Goal: Task Accomplishment & Management: Manage account settings

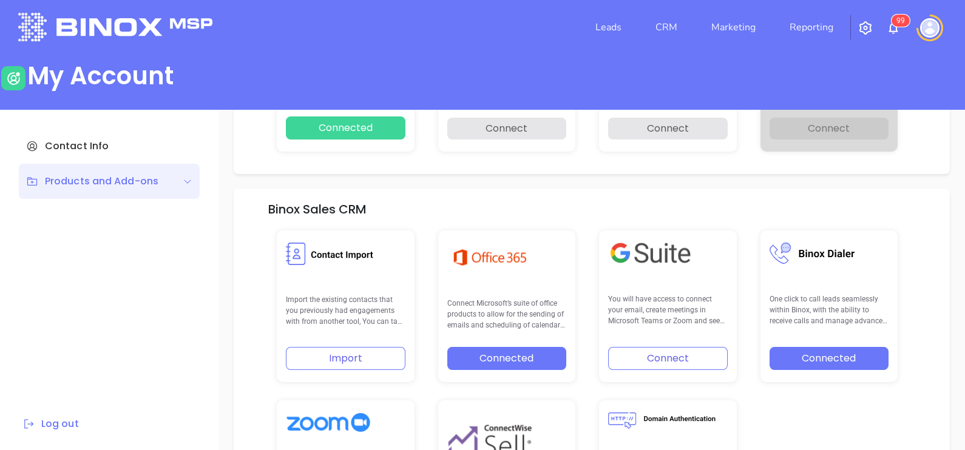
scroll to position [251, 0]
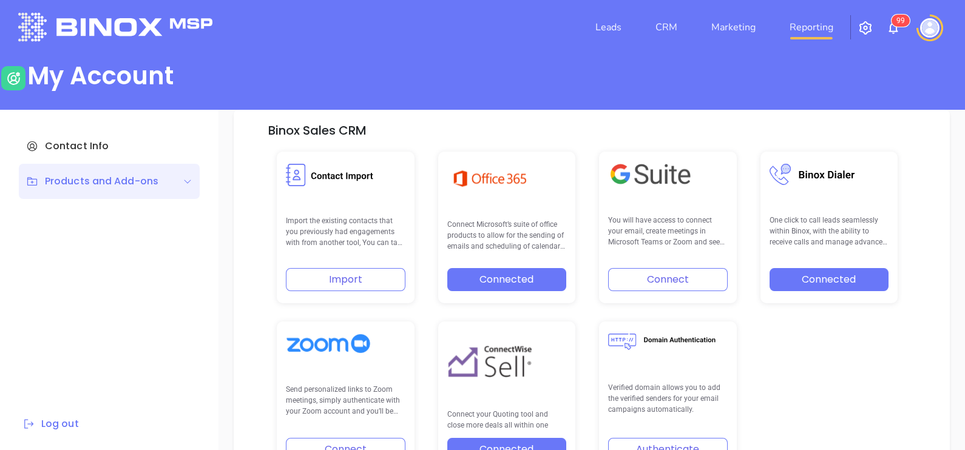
click at [806, 21] on link "Reporting" at bounding box center [811, 27] width 53 height 24
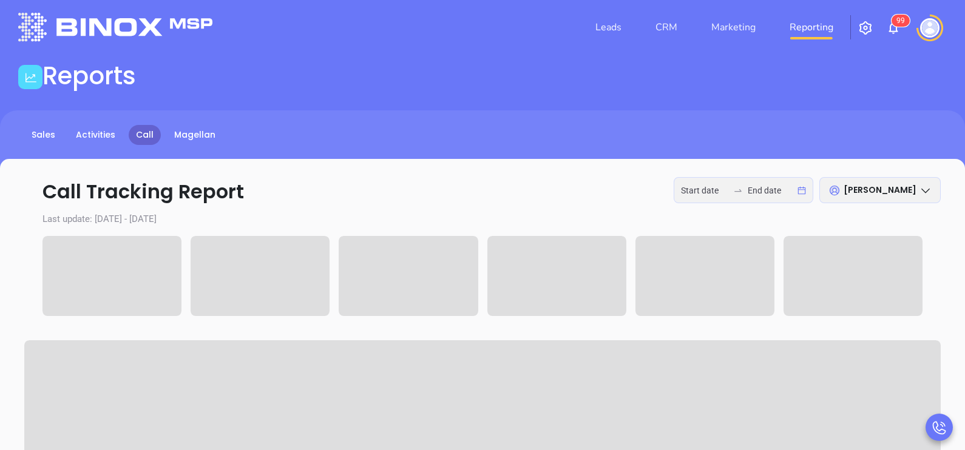
type input "2025-10-06"
click at [748, 185] on input "2025-10-06" at bounding box center [771, 190] width 47 height 13
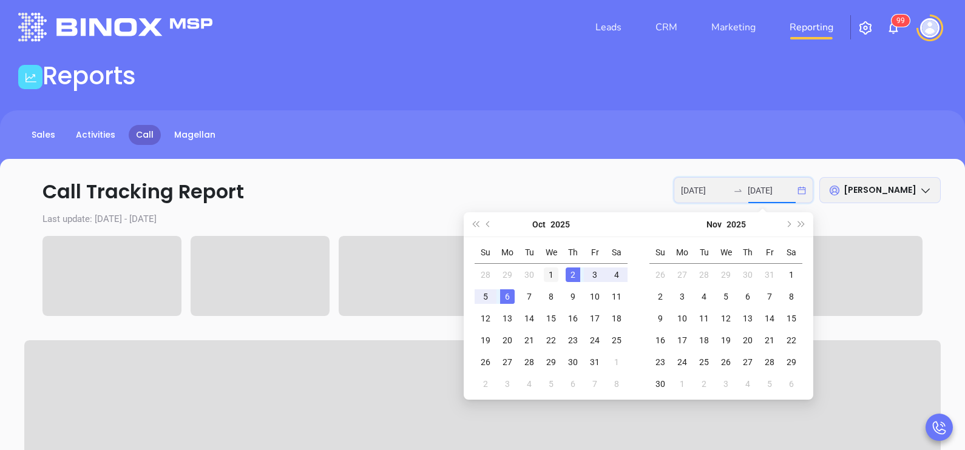
type input "2025-10-01"
click at [554, 270] on div "1" at bounding box center [551, 275] width 15 height 15
click at [596, 273] on div "3" at bounding box center [594, 275] width 15 height 15
type input "2025-10-01"
type input "2025-10-03"
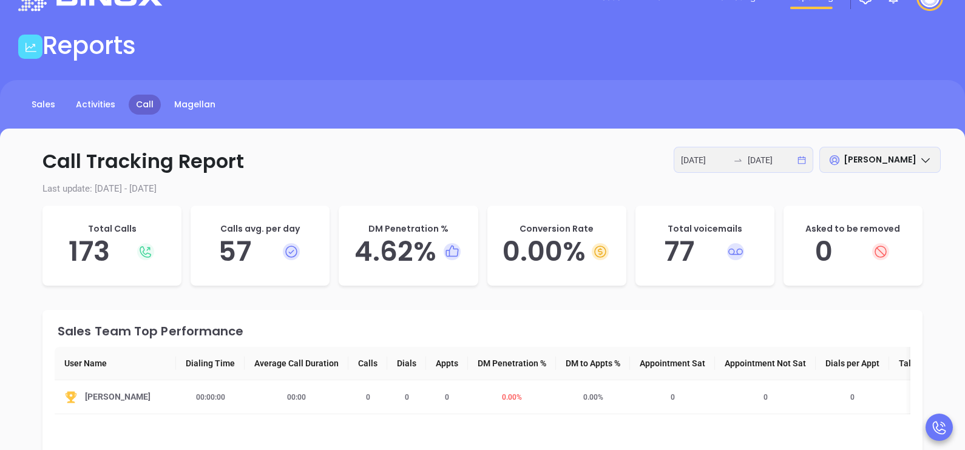
scroll to position [67, 0]
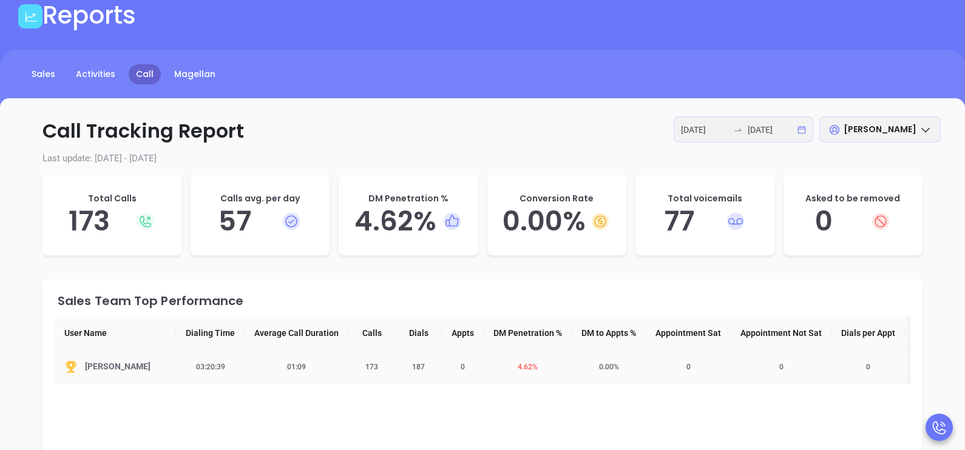
click at [522, 367] on span "4.62 %" at bounding box center [527, 367] width 35 height 8
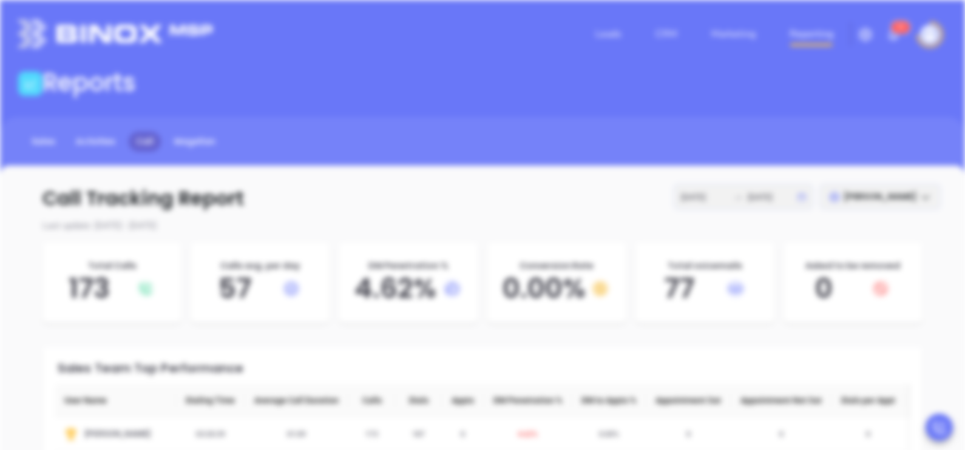
scroll to position [0, 0]
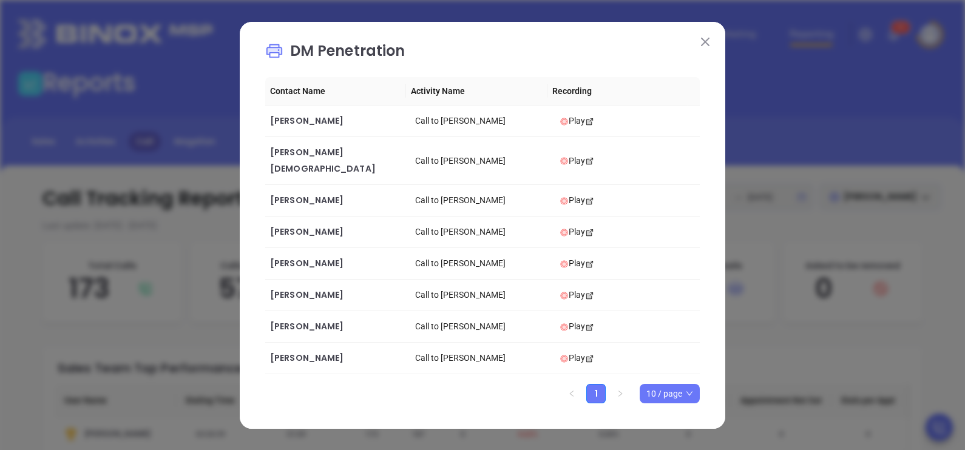
click at [709, 50] on button at bounding box center [705, 42] width 16 height 16
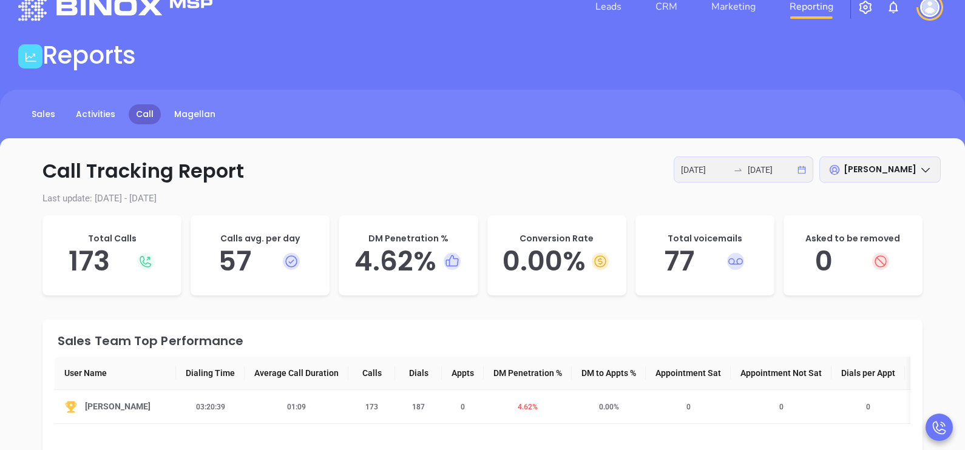
scroll to position [30, 0]
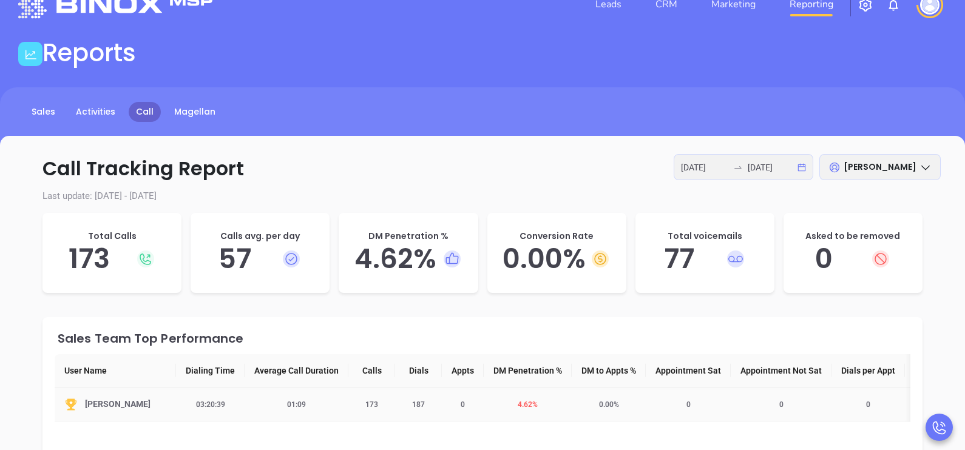
click at [522, 405] on span "4.62 %" at bounding box center [527, 405] width 35 height 8
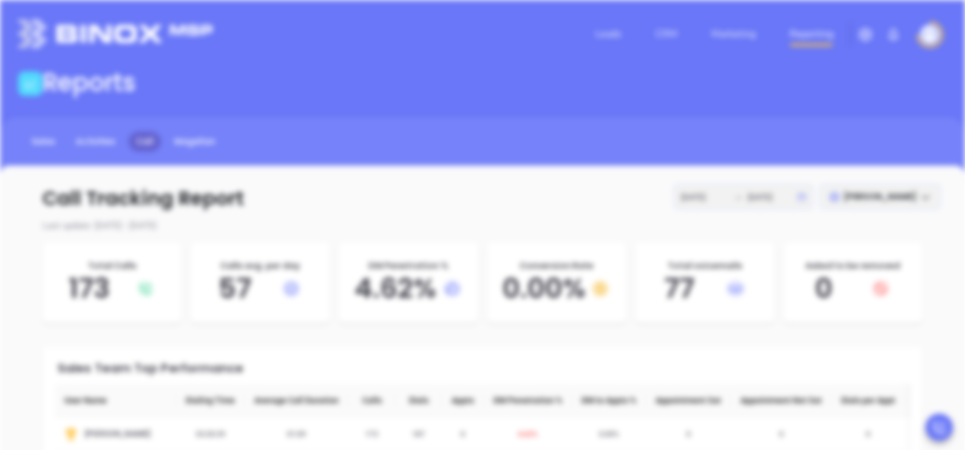
scroll to position [0, 0]
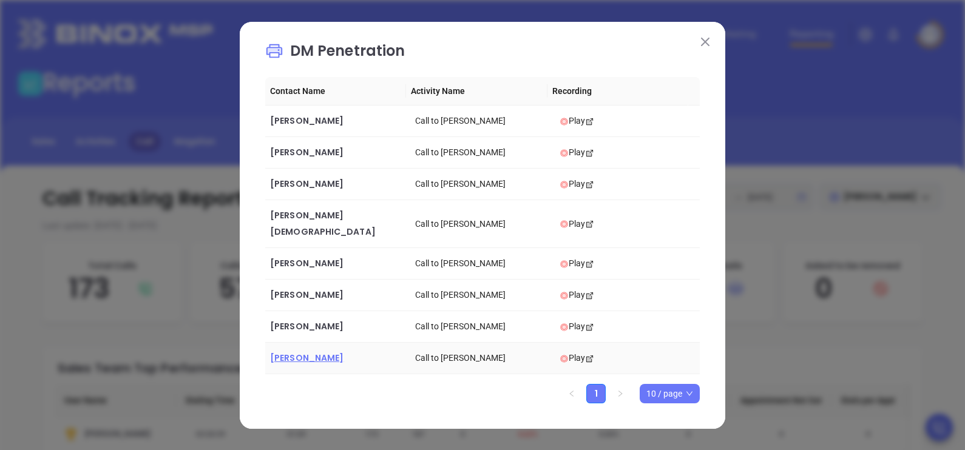
click at [303, 352] on span "Blaine Riney" at bounding box center [306, 358] width 73 height 12
click at [300, 321] on span "Wayne Vitale" at bounding box center [306, 326] width 73 height 12
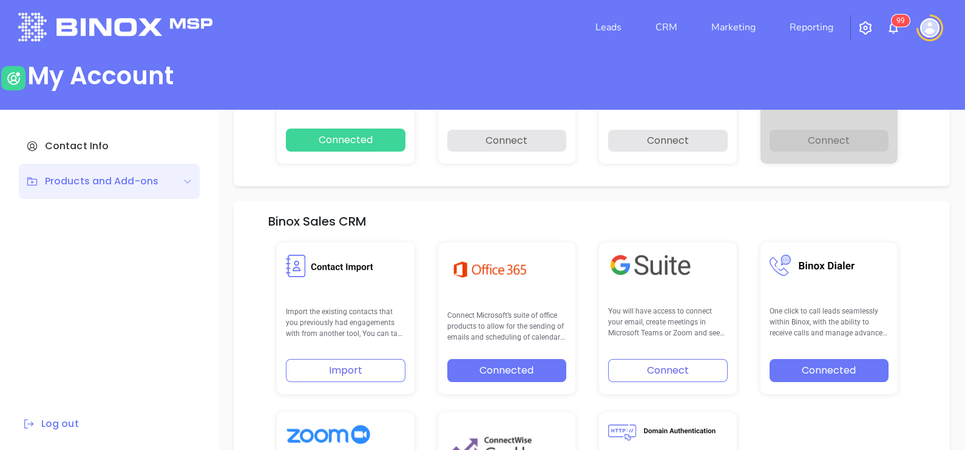
scroll to position [172, 0]
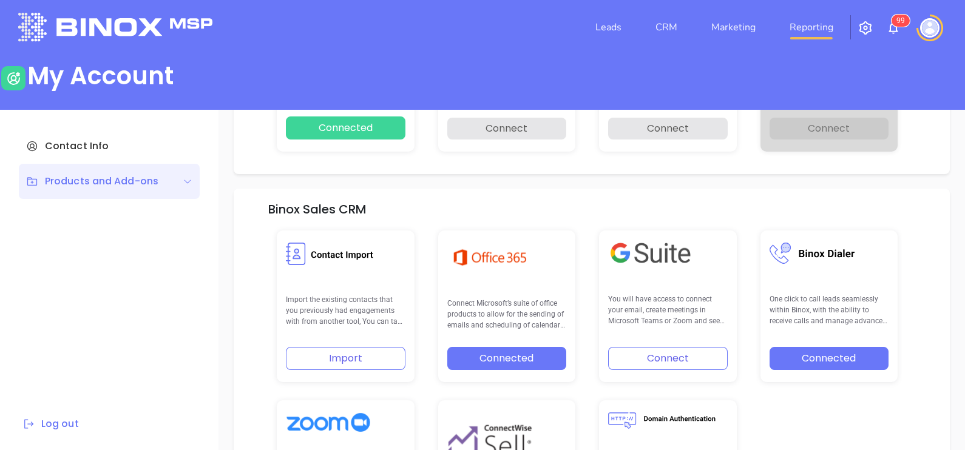
click at [809, 22] on link "Reporting" at bounding box center [811, 27] width 53 height 24
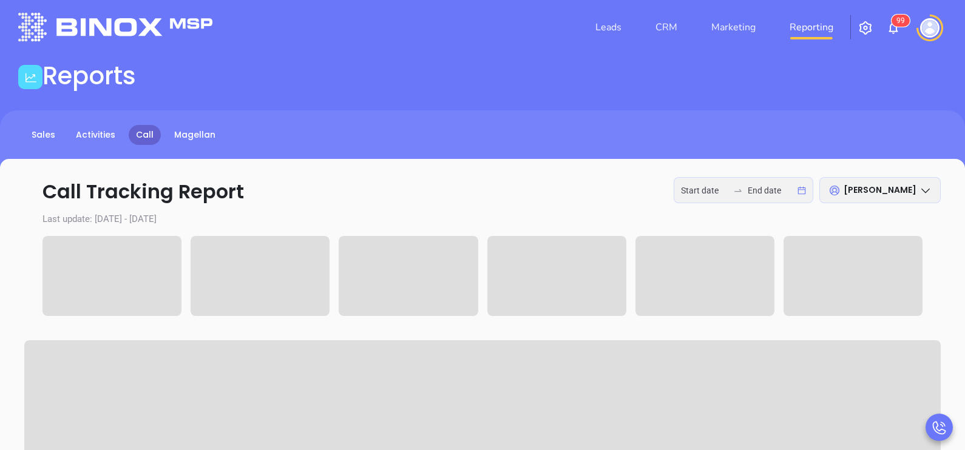
type input "[DATE]"
click at [745, 186] on div at bounding box center [737, 191] width 19 height 10
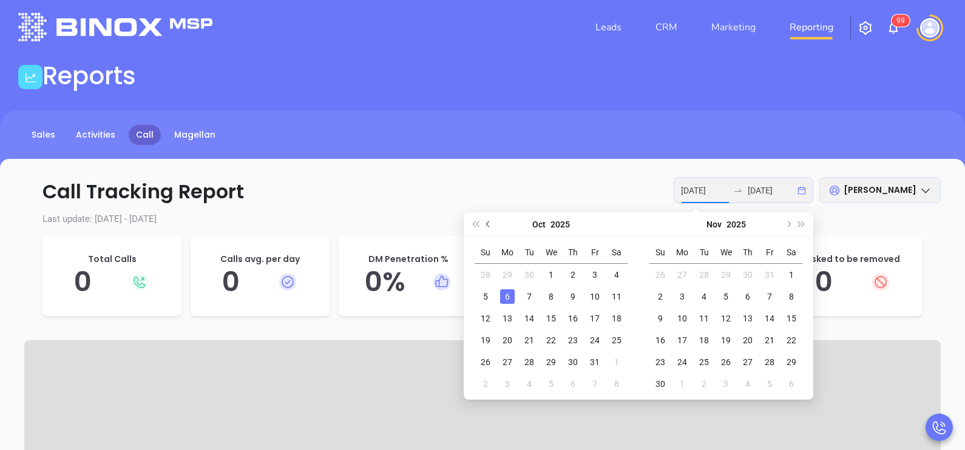
click at [485, 225] on button "Previous month (PageUp)" at bounding box center [488, 224] width 13 height 24
type input "2025-09-29"
click at [502, 362] on div "29" at bounding box center [507, 362] width 15 height 15
type input "2025-10-03"
click at [771, 274] on div "3" at bounding box center [769, 275] width 15 height 15
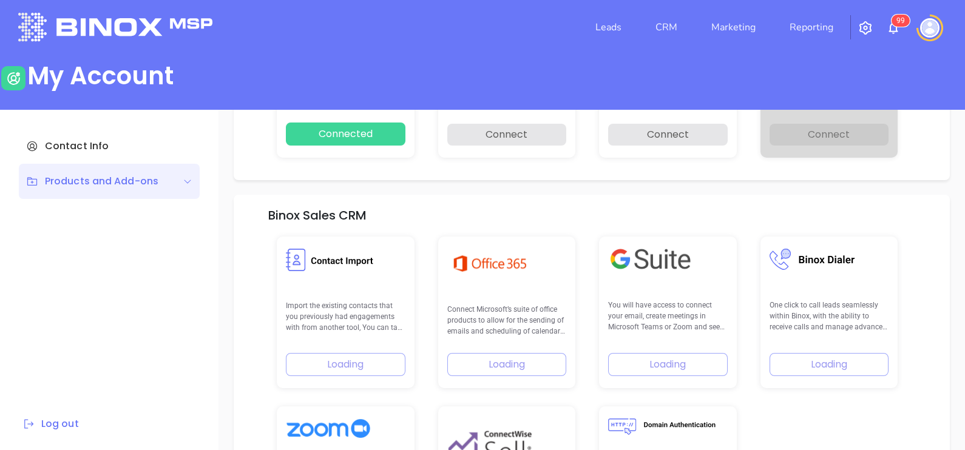
scroll to position [172, 0]
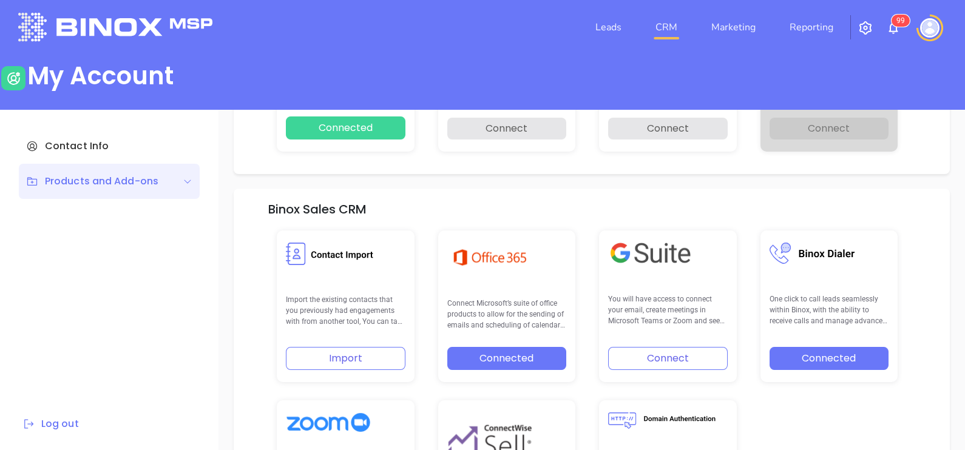
click at [668, 24] on link "CRM" at bounding box center [667, 27] width 32 height 24
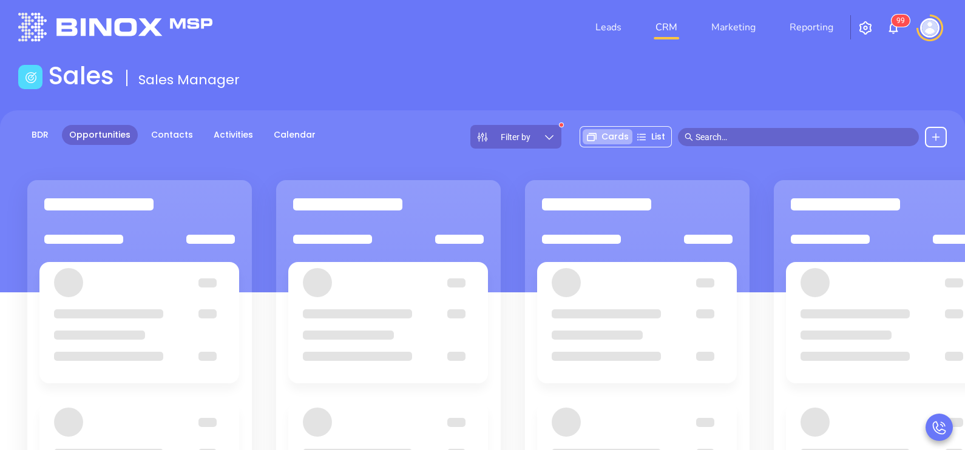
click at [563, 133] on div "Filter by Cards List" at bounding box center [708, 137] width 477 height 24
click at [552, 138] on icon at bounding box center [549, 137] width 12 height 12
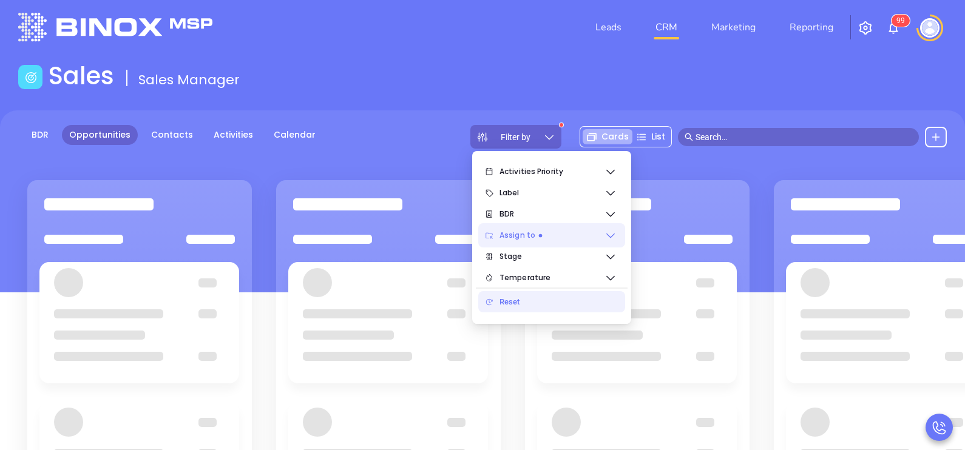
click at [559, 233] on span "Assign to" at bounding box center [551, 235] width 105 height 24
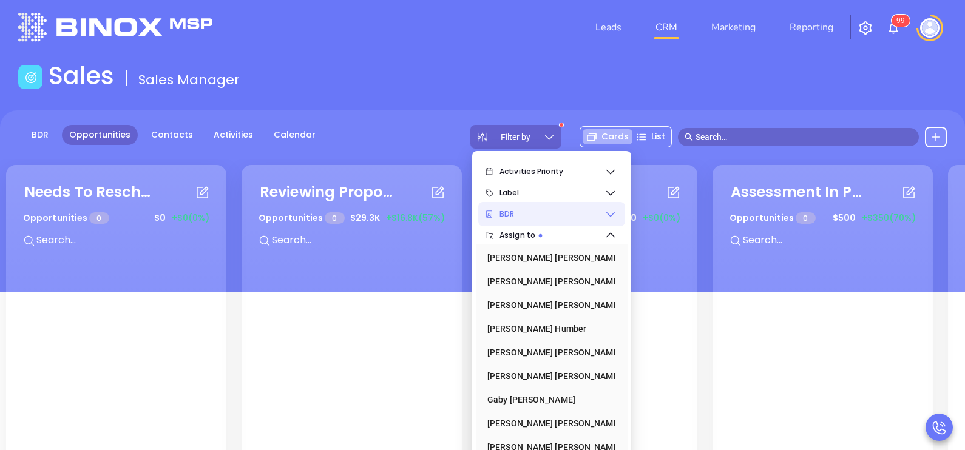
click at [604, 218] on icon at bounding box center [610, 214] width 12 height 12
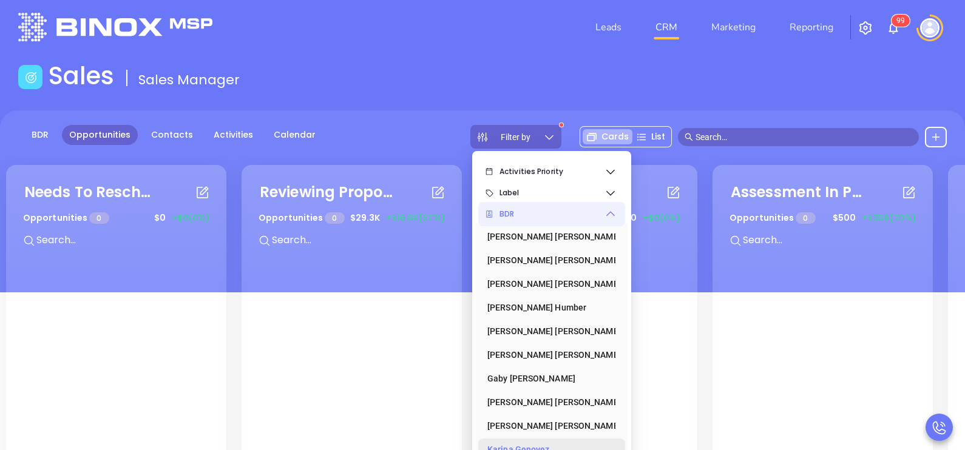
click at [555, 444] on div "Karina Genovez" at bounding box center [547, 450] width 121 height 24
click at [614, 218] on icon at bounding box center [610, 214] width 12 height 12
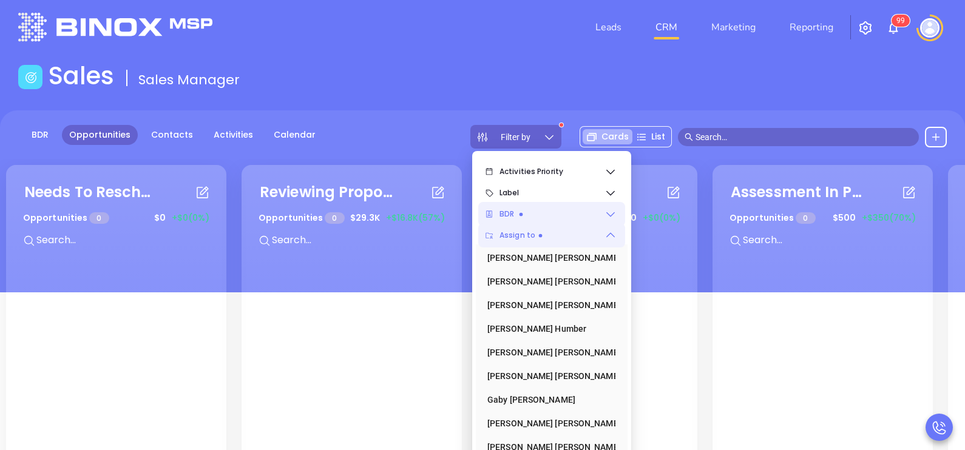
click at [613, 235] on icon at bounding box center [610, 235] width 8 height 5
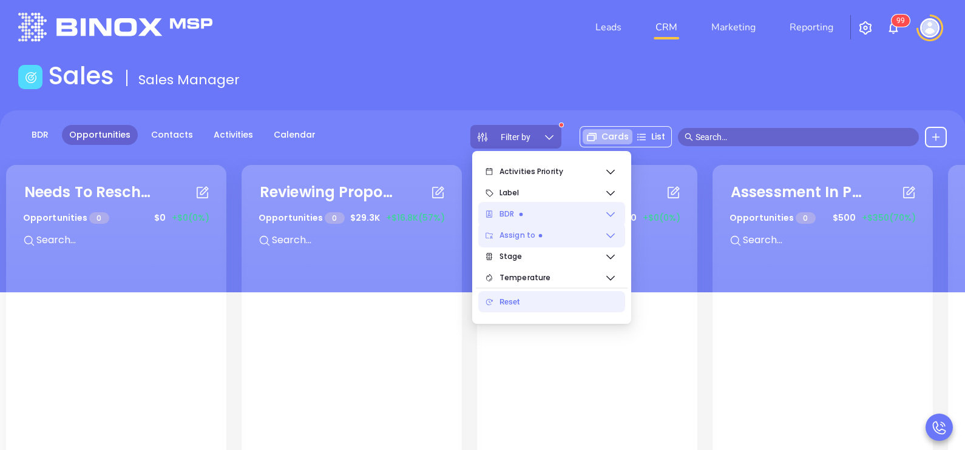
click at [612, 231] on icon at bounding box center [610, 235] width 12 height 12
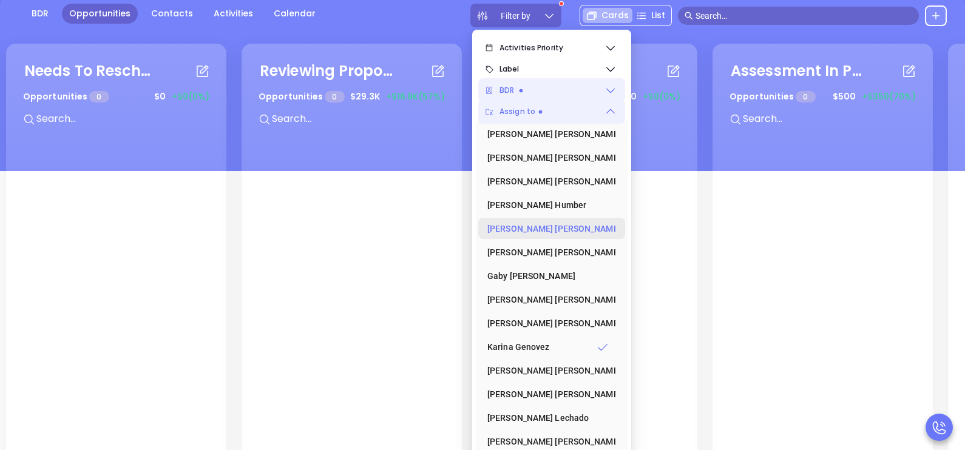
scroll to position [158, 0]
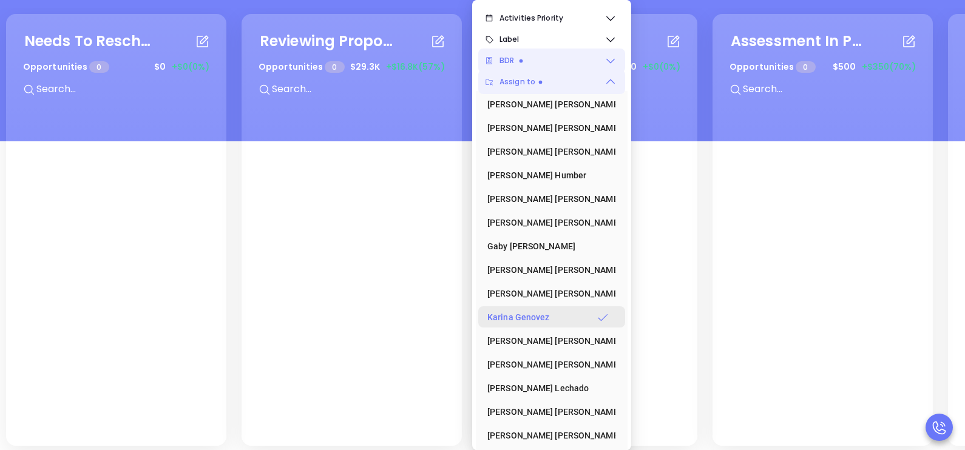
click at [560, 319] on div "Karina Genovez" at bounding box center [547, 317] width 121 height 24
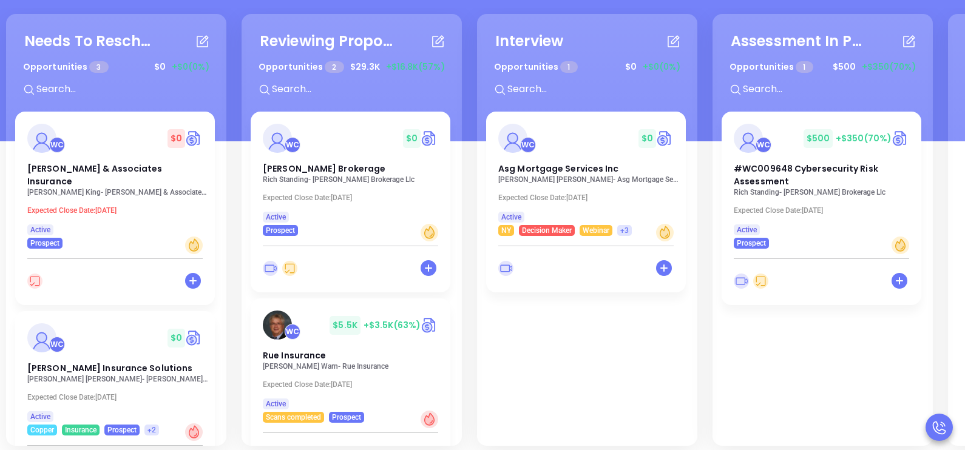
click at [468, 126] on div "Needs To Reschedule Opportunities 3 $ 0 +$0 (0%) + WC $ 0 Moore & Associates In…" at bounding box center [709, 230] width 1413 height 438
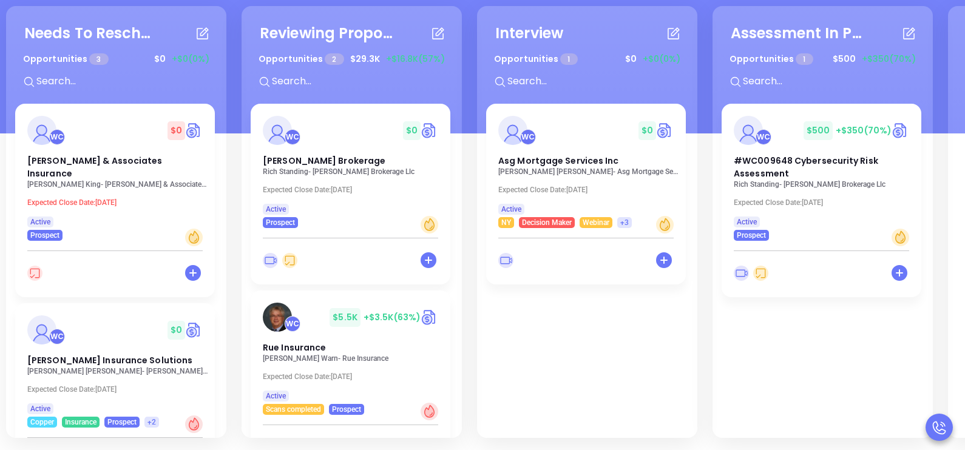
click at [221, 153] on div "Needs To Reschedule Opportunities 3 $ 0 +$0 (0%) + WC $ 0 Moore & Associates In…" at bounding box center [116, 222] width 220 height 432
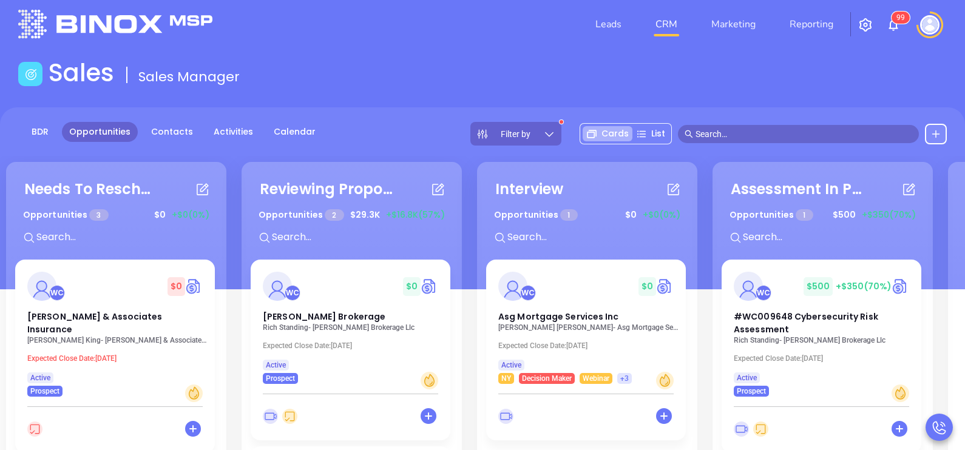
scroll to position [0, 0]
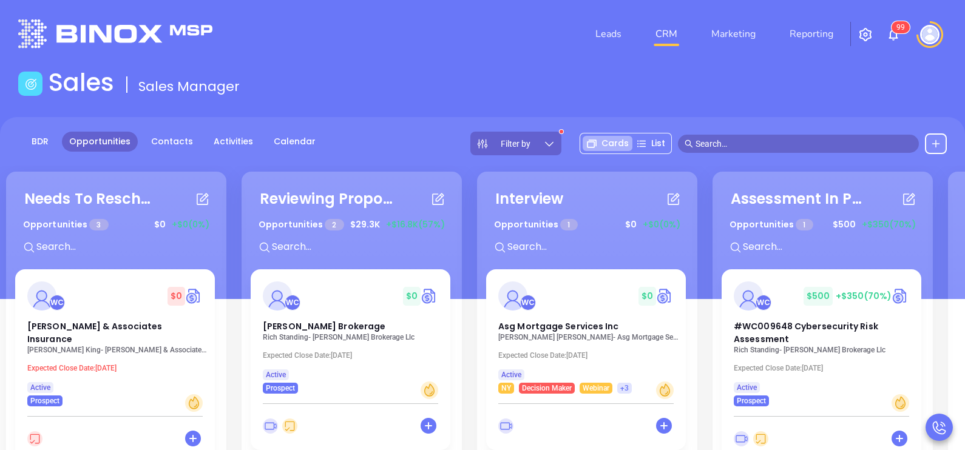
click at [221, 291] on div "Needs To Reschedule Opportunities 3 $ 0 +$0 (0%) + WC $ 0 Moore & Associates In…" at bounding box center [116, 388] width 220 height 432
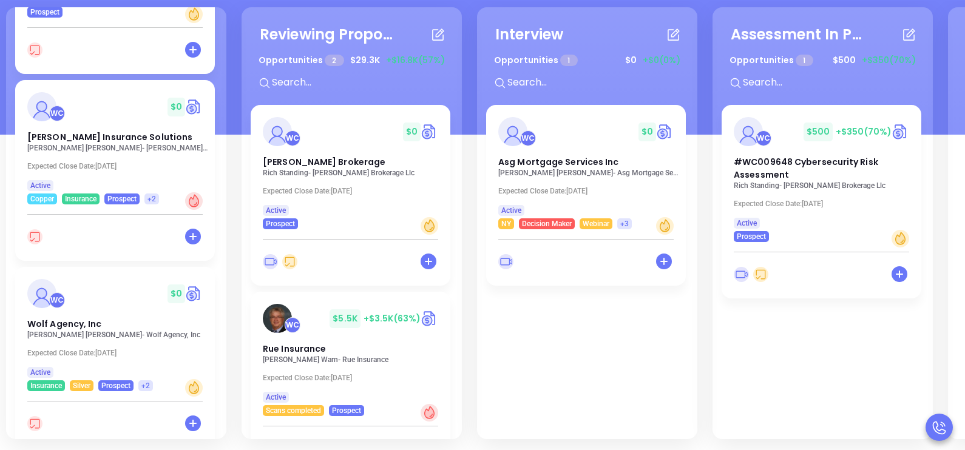
scroll to position [166, 0]
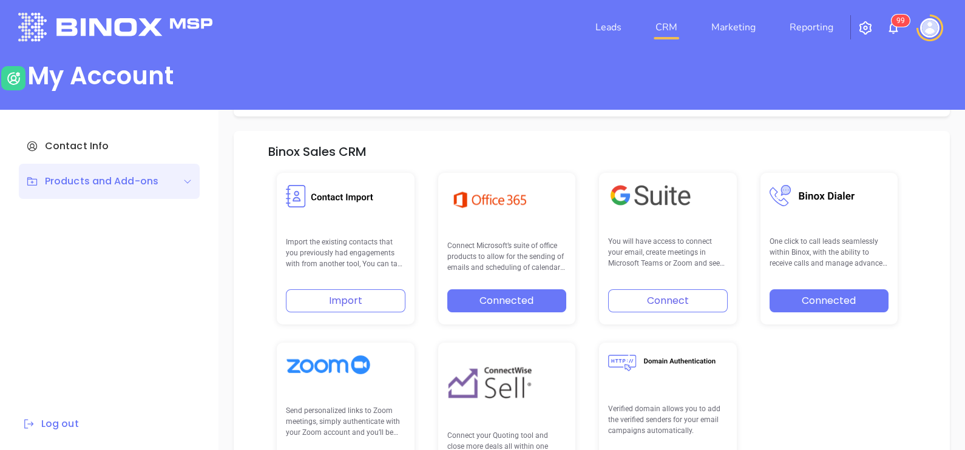
scroll to position [172, 0]
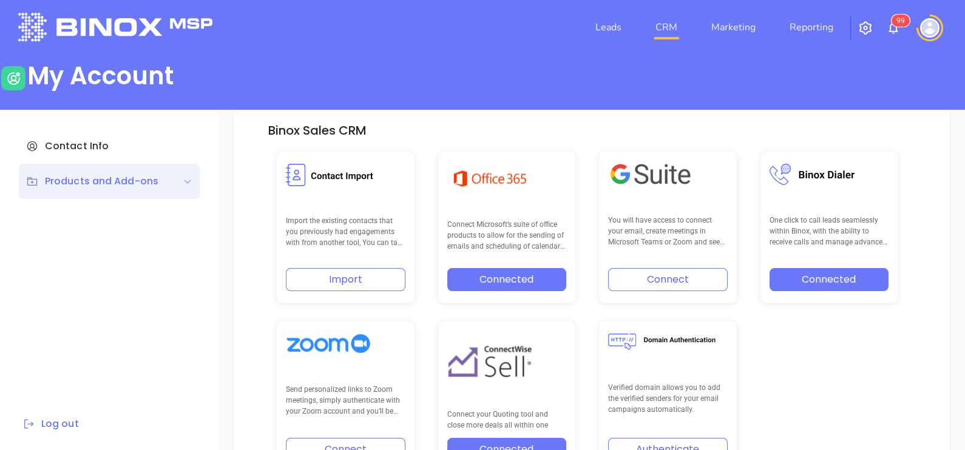
click at [668, 32] on link "CRM" at bounding box center [667, 27] width 32 height 24
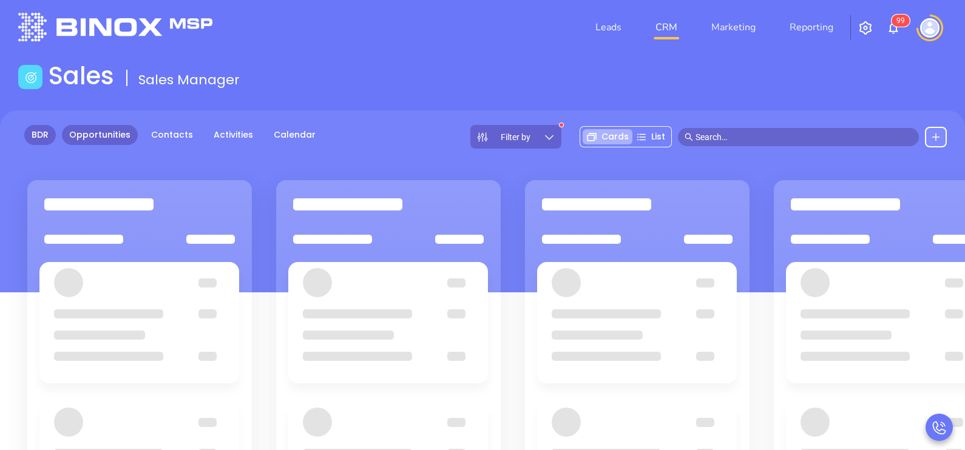
click at [45, 135] on link "BDR" at bounding box center [40, 135] width 32 height 20
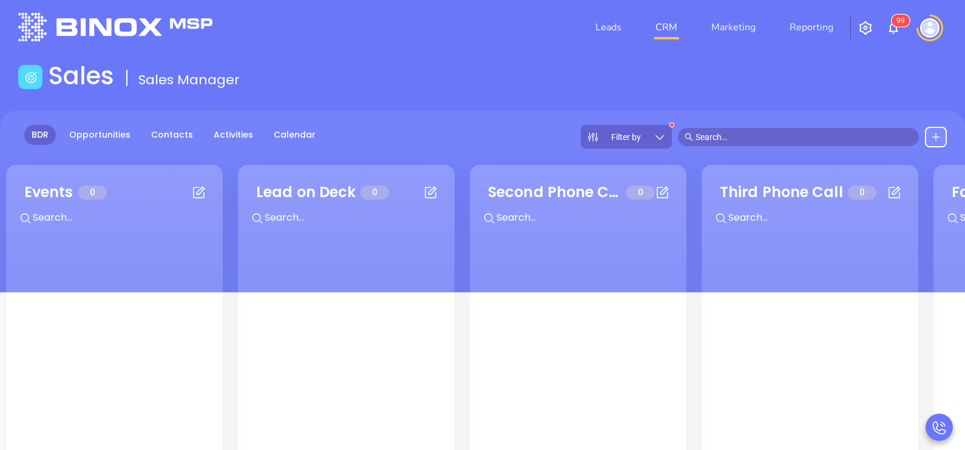
click at [663, 143] on div "Filter by" at bounding box center [626, 137] width 91 height 24
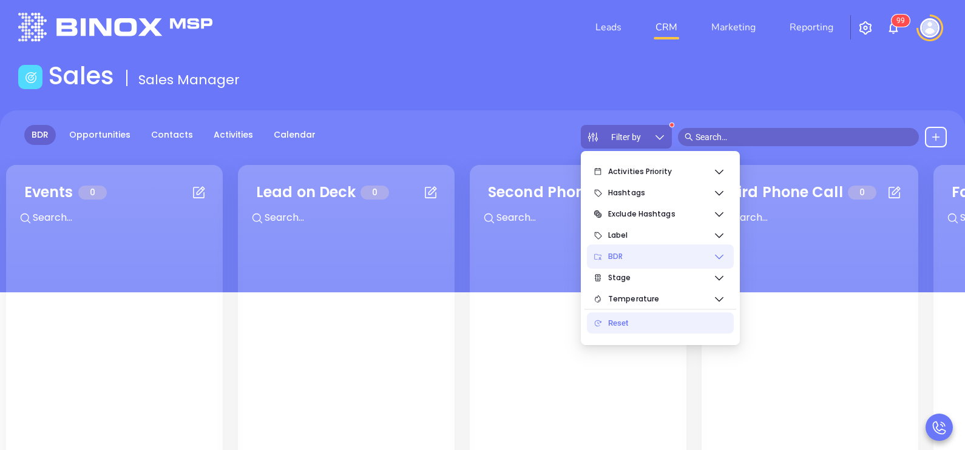
click at [668, 251] on span "BDR" at bounding box center [660, 257] width 105 height 24
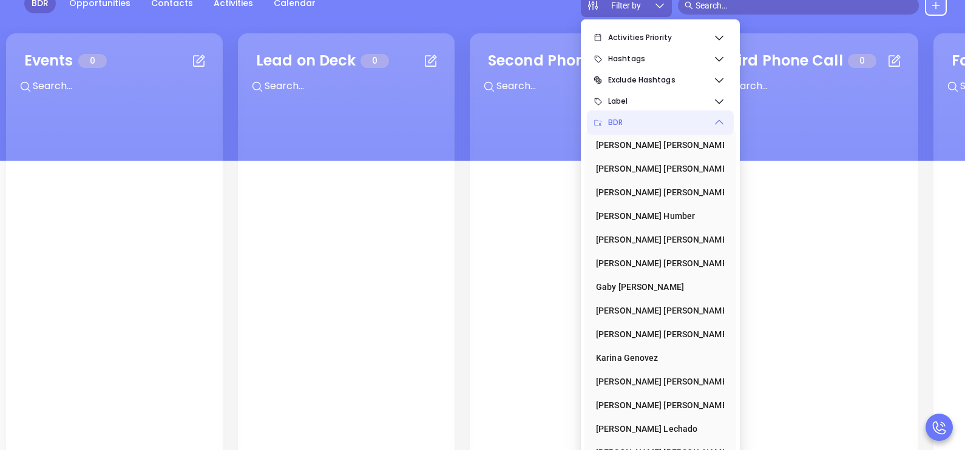
scroll to position [158, 0]
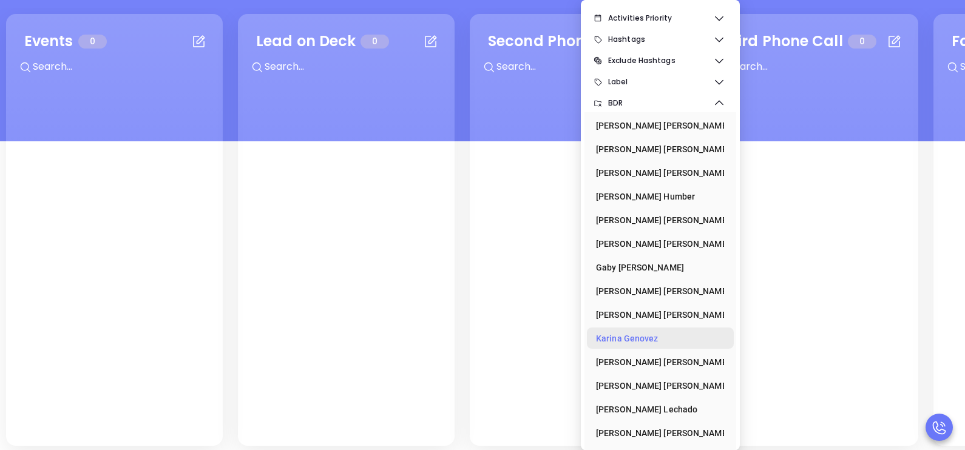
click at [638, 331] on div "Karina Genovez" at bounding box center [656, 338] width 121 height 24
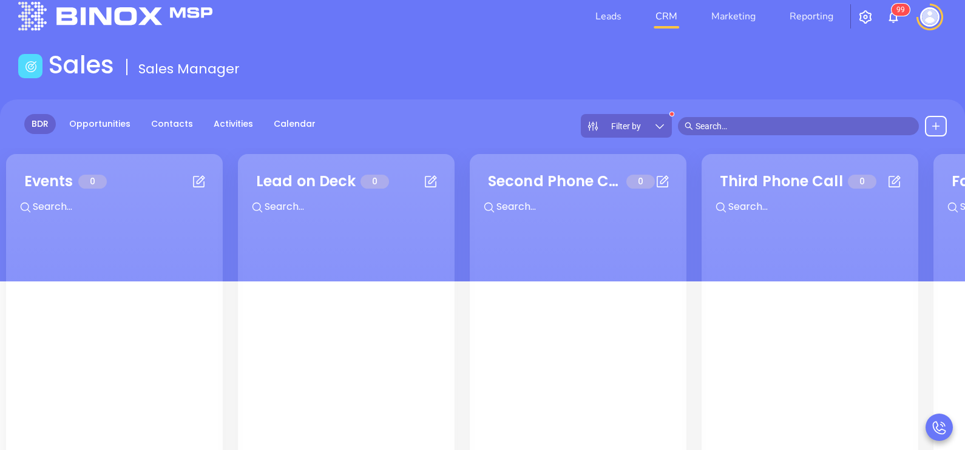
scroll to position [0, 0]
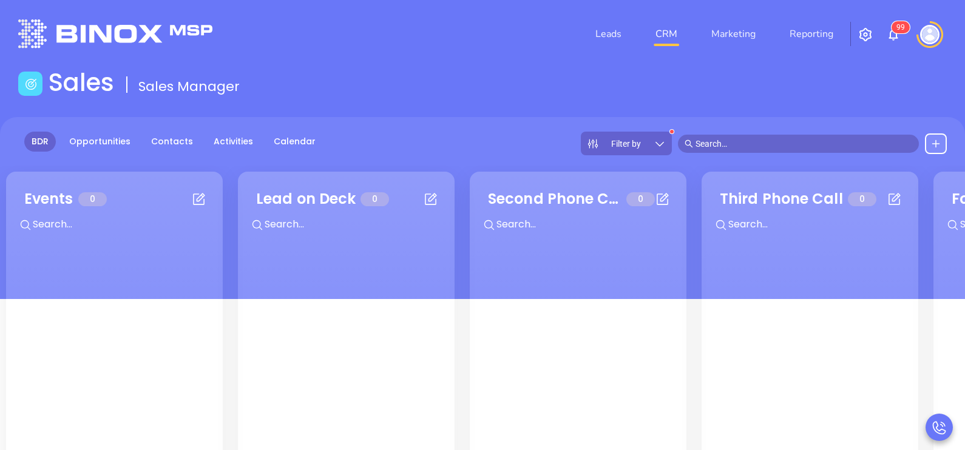
click at [923, 42] on div at bounding box center [930, 34] width 34 height 27
click at [932, 27] on img at bounding box center [929, 34] width 19 height 19
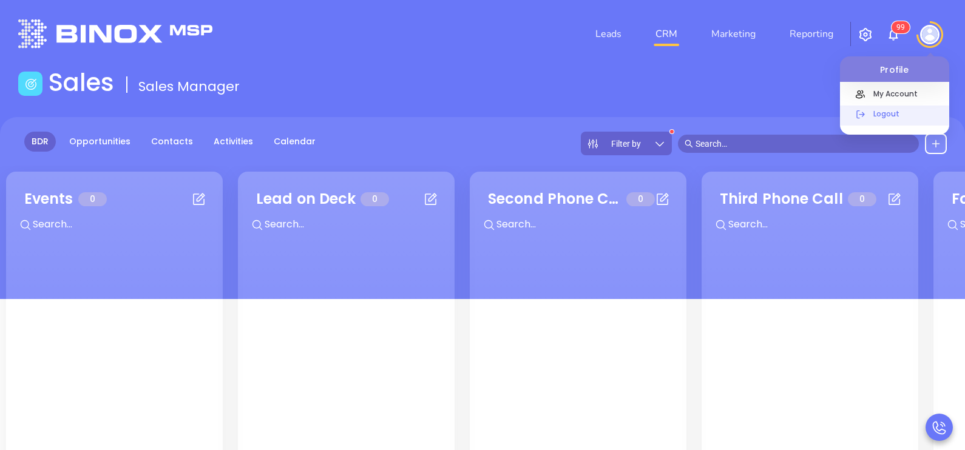
click at [887, 115] on p "Logout" at bounding box center [908, 113] width 82 height 13
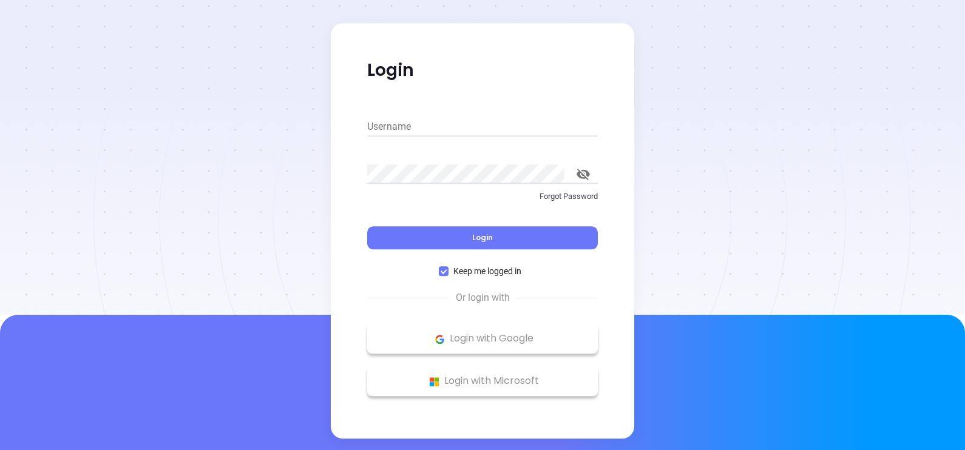
type input "karina@motiva.net"
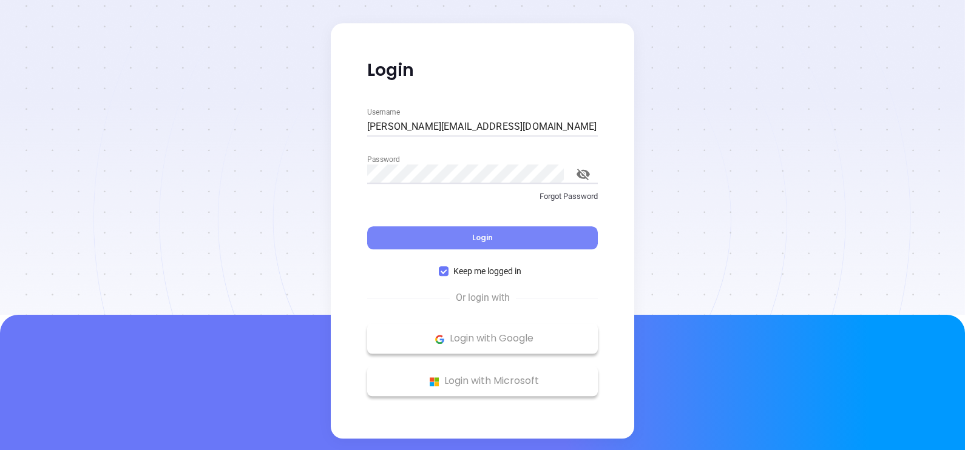
click at [528, 237] on button "Login" at bounding box center [482, 238] width 231 height 23
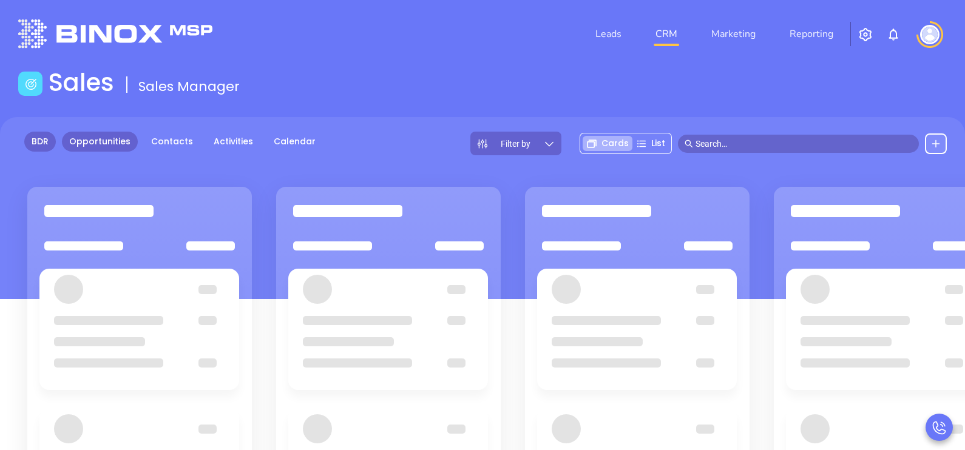
click at [47, 143] on link "BDR" at bounding box center [40, 142] width 32 height 20
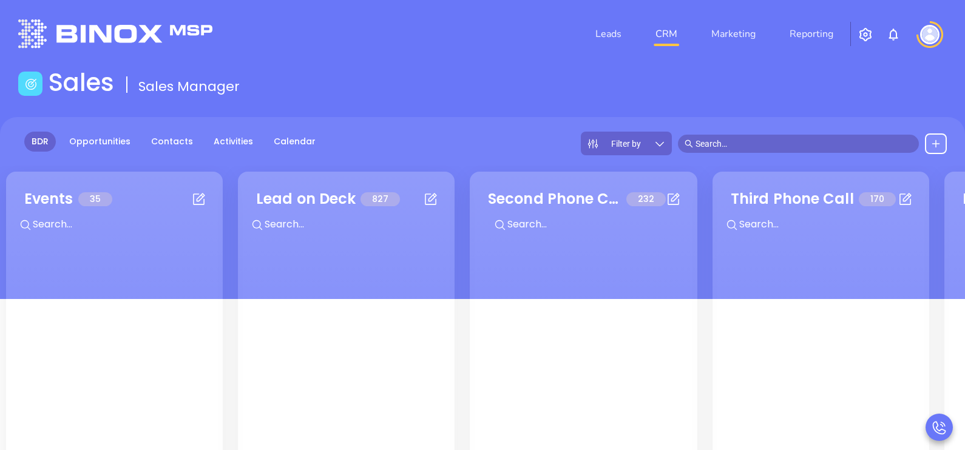
click at [668, 147] on div "Filter by" at bounding box center [626, 144] width 91 height 24
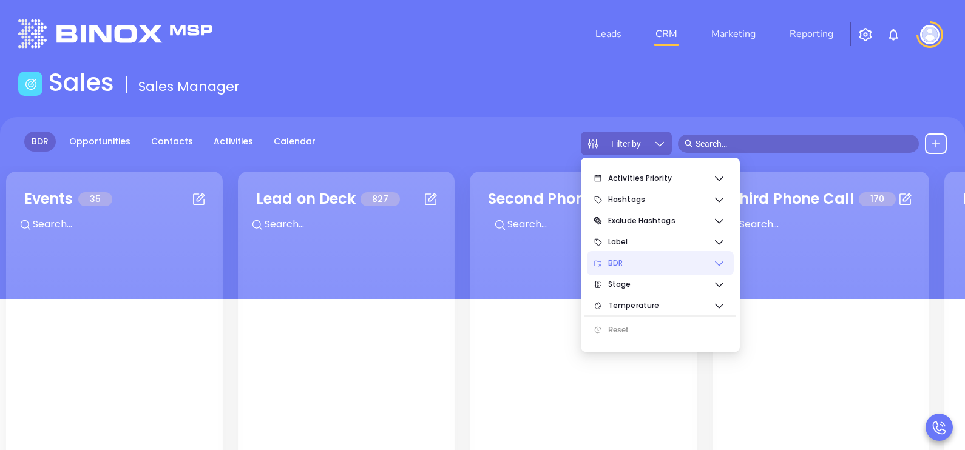
click at [664, 260] on span "BDR" at bounding box center [660, 263] width 105 height 24
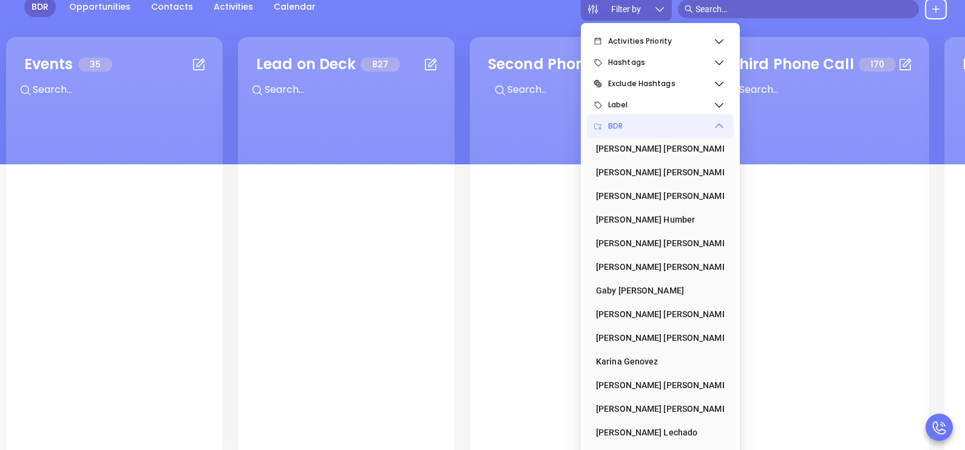
scroll to position [158, 0]
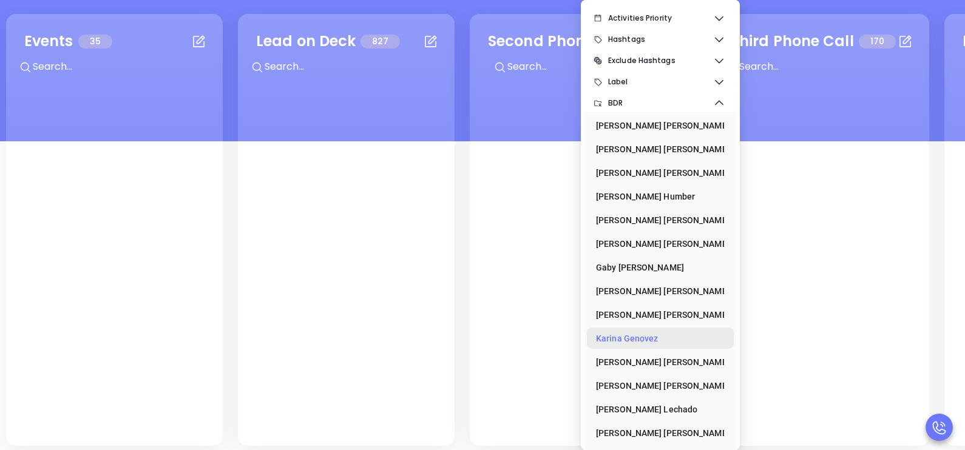
click at [650, 334] on div "Karina Genovez" at bounding box center [656, 338] width 121 height 24
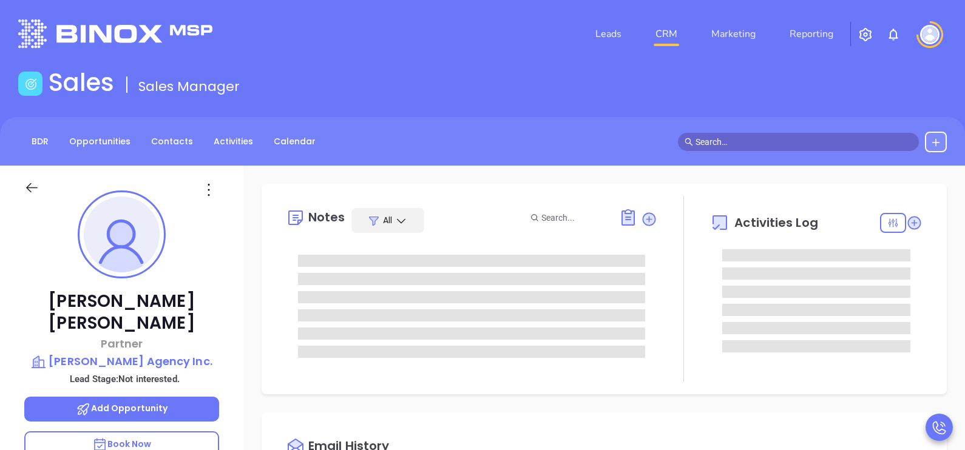
type input "10:00 am"
type input "[DATE]"
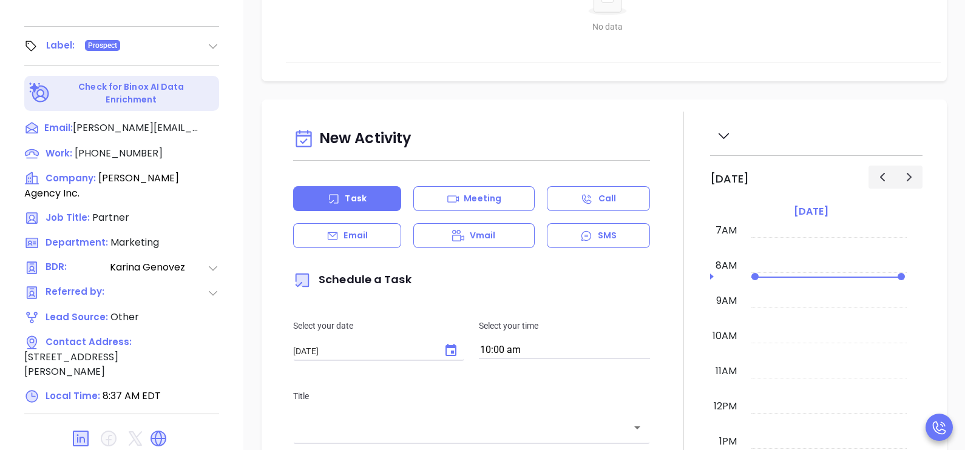
scroll to position [534, 0]
type input "[PERSON_NAME]"
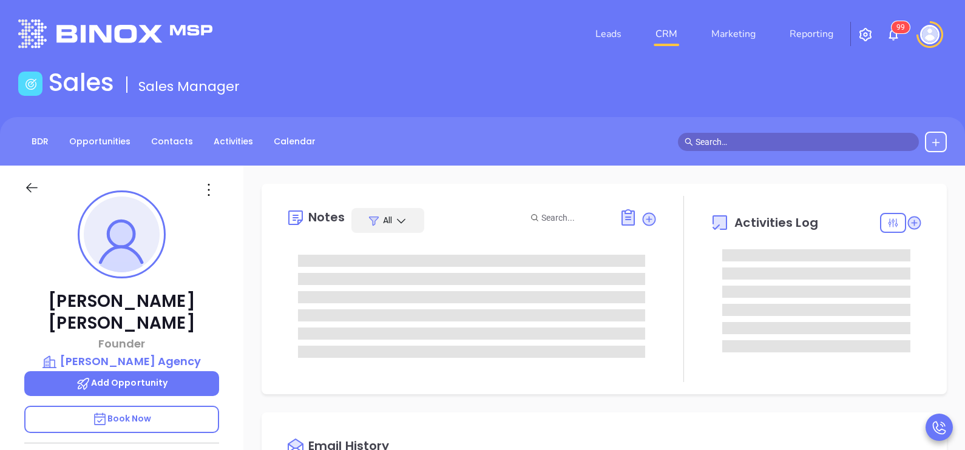
type input "[DATE]"
type input "[PERSON_NAME]"
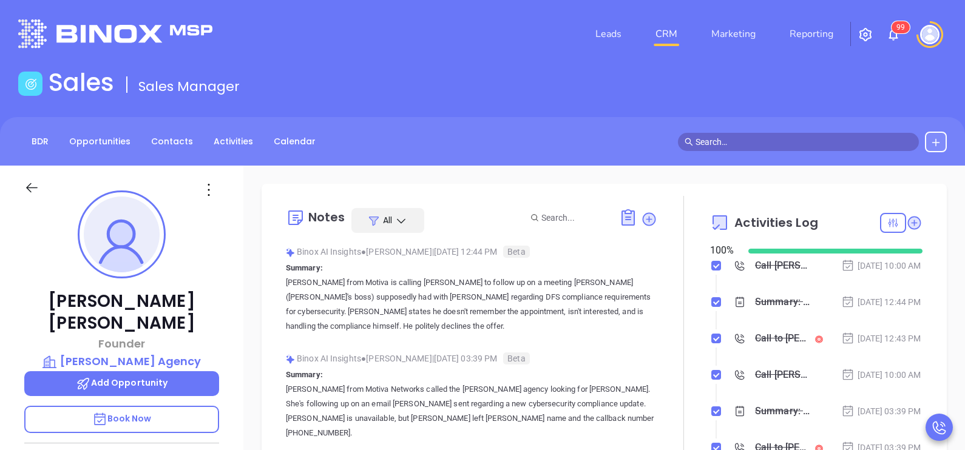
click at [228, 301] on div "[PERSON_NAME] Founder [PERSON_NAME] Agency Add Opportunity Book Now Stage: Not …" at bounding box center [121, 447] width 243 height 563
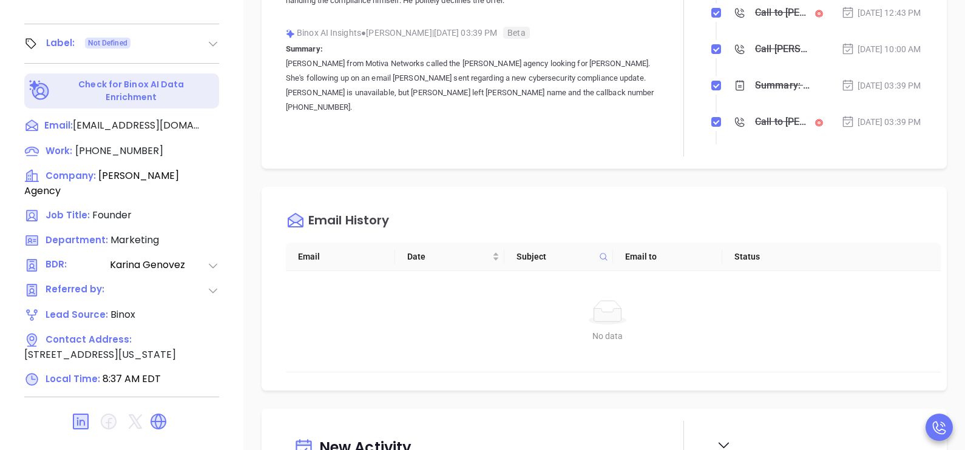
scroll to position [504, 0]
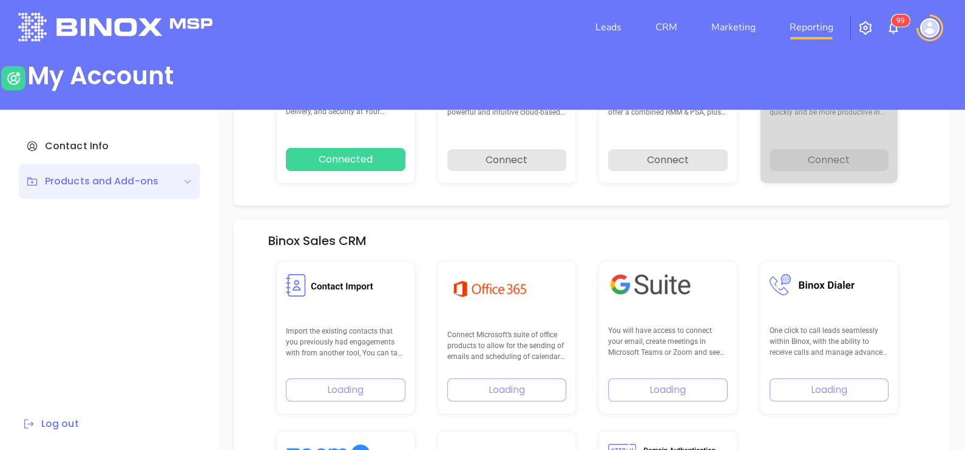
scroll to position [172, 0]
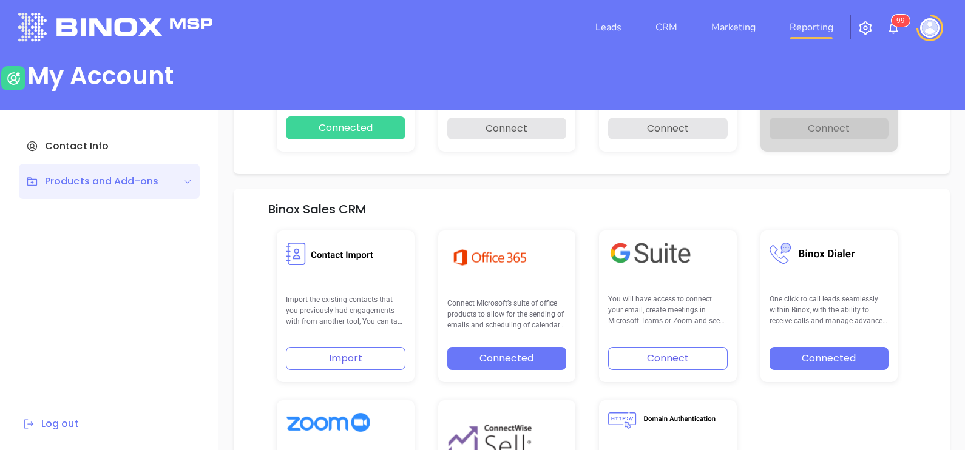
click at [799, 24] on link "Reporting" at bounding box center [811, 27] width 53 height 24
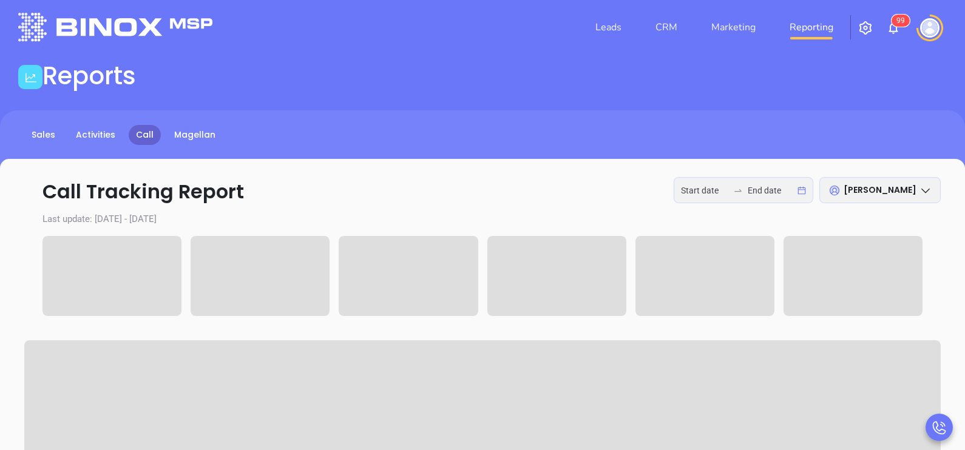
type input "[DATE]"
click at [729, 188] on div at bounding box center [737, 191] width 19 height 10
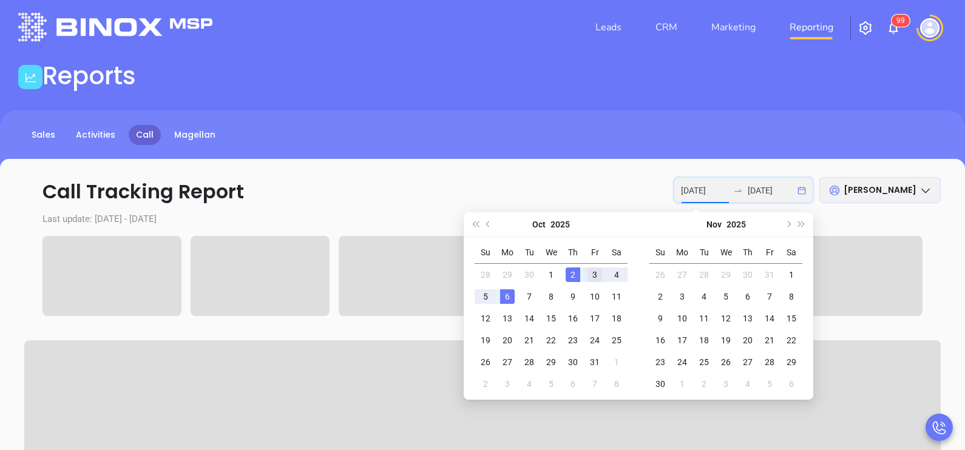
type input "[DATE]"
click at [598, 274] on div "3" at bounding box center [594, 275] width 15 height 15
type input "[DATE]"
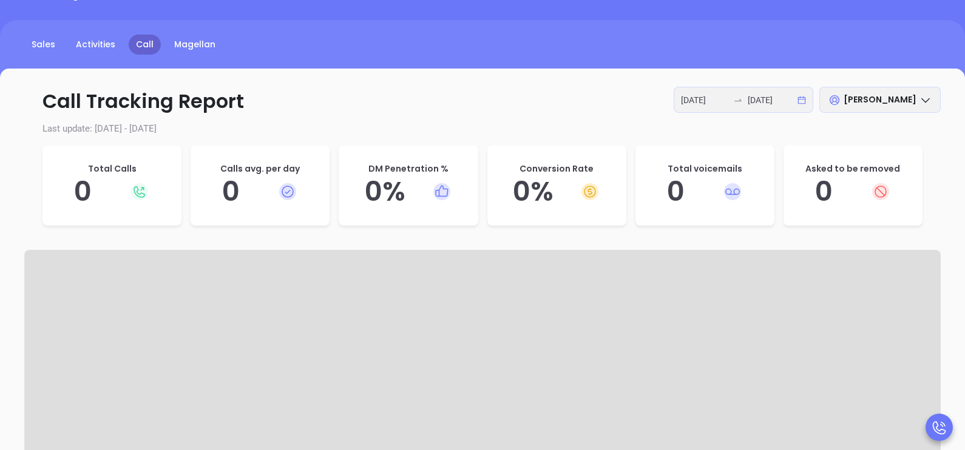
scroll to position [98, 0]
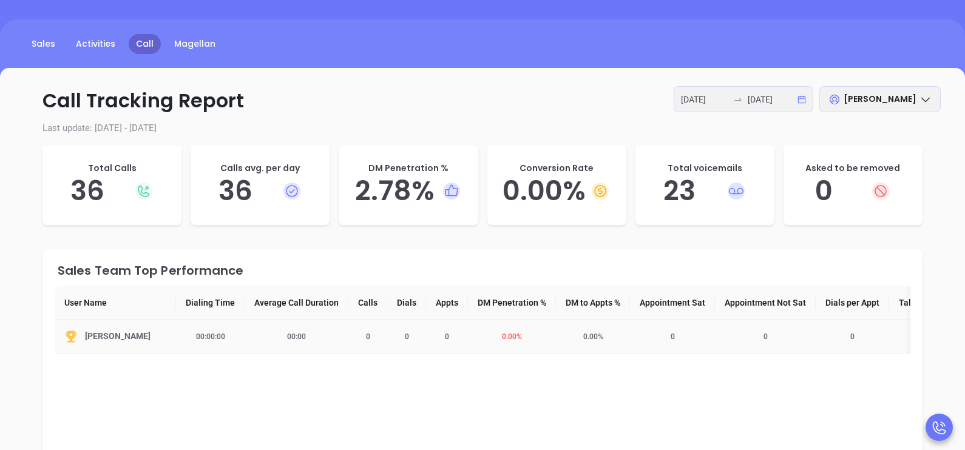
click at [510, 333] on span "0.00 %" at bounding box center [512, 337] width 35 height 8
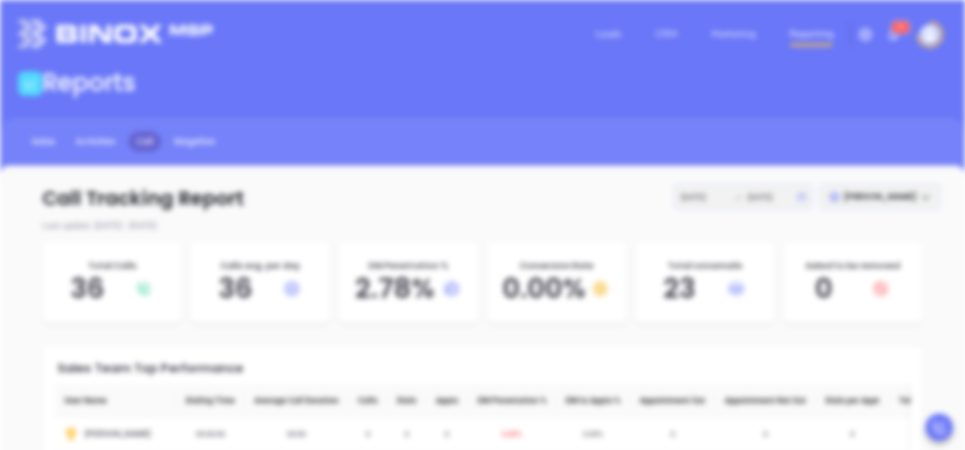
scroll to position [0, 0]
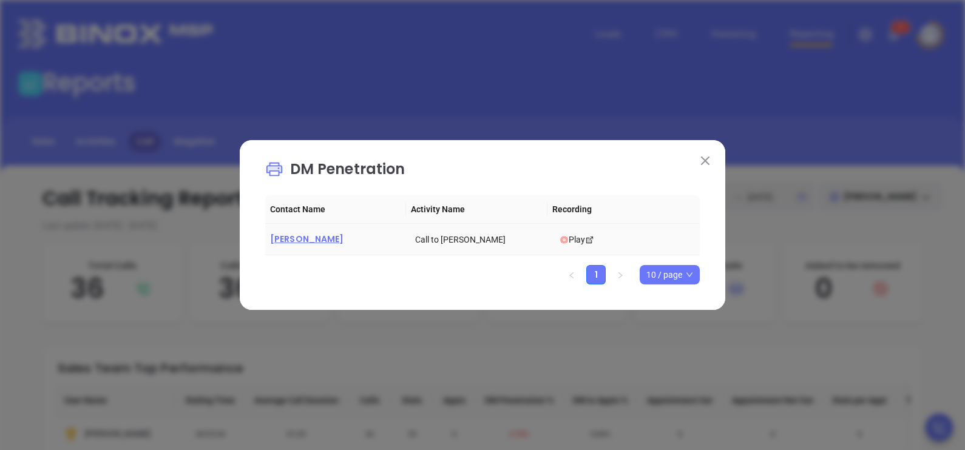
click at [305, 240] on span "Brian Kilcoyne" at bounding box center [306, 239] width 73 height 12
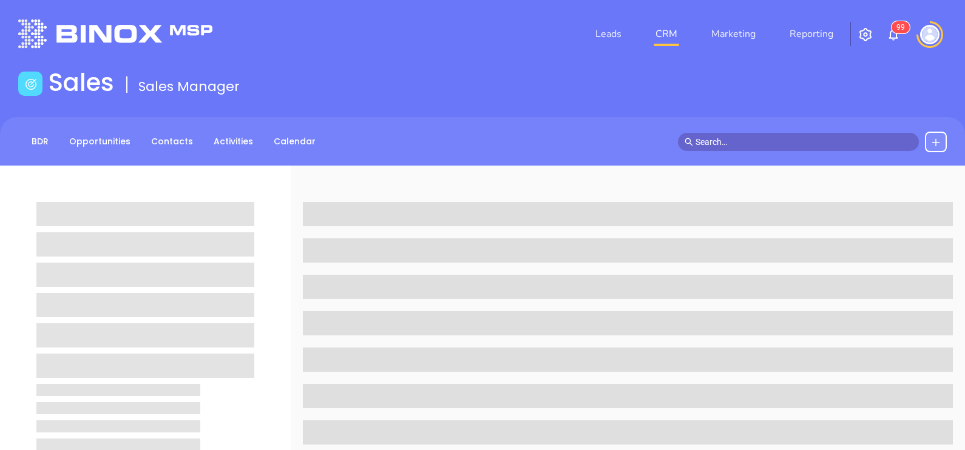
scroll to position [30, 0]
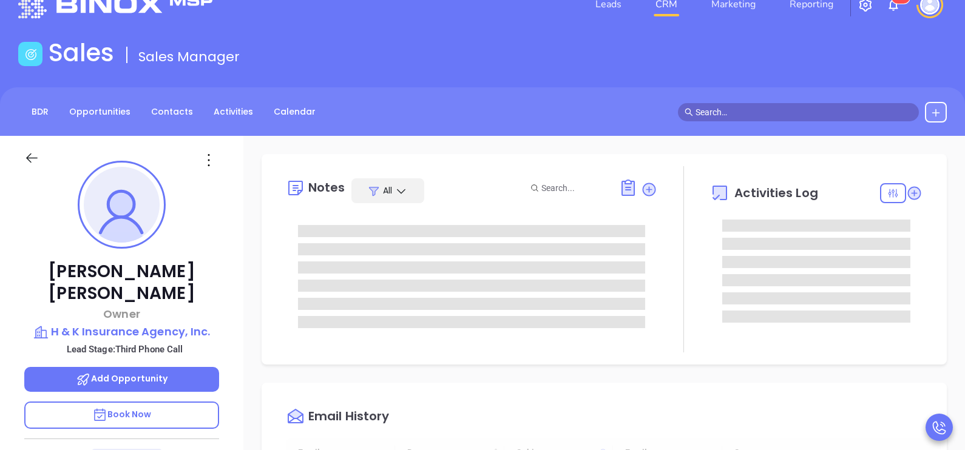
type input "[DATE]"
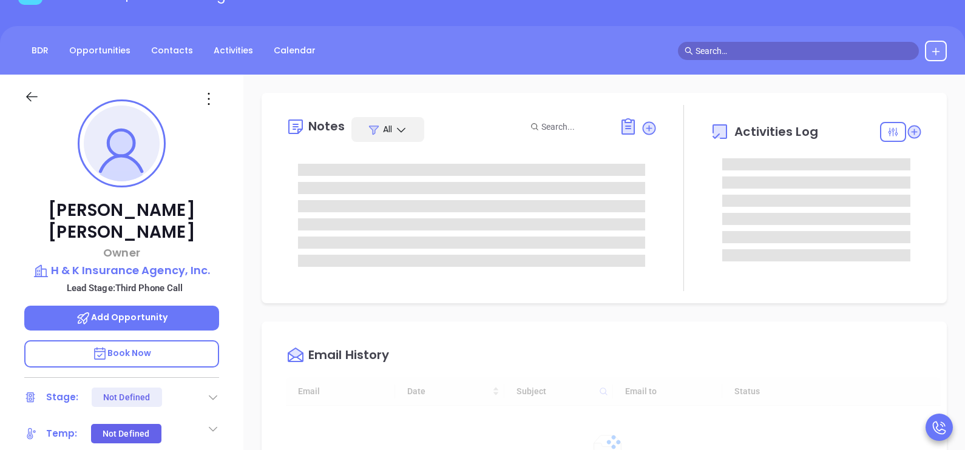
scroll to position [246, 0]
click at [237, 351] on div "[PERSON_NAME] Owner H & K Insurance Agency, Inc. Lead Stage: Third Phone Call A…" at bounding box center [121, 356] width 243 height 563
type input "[PERSON_NAME]"
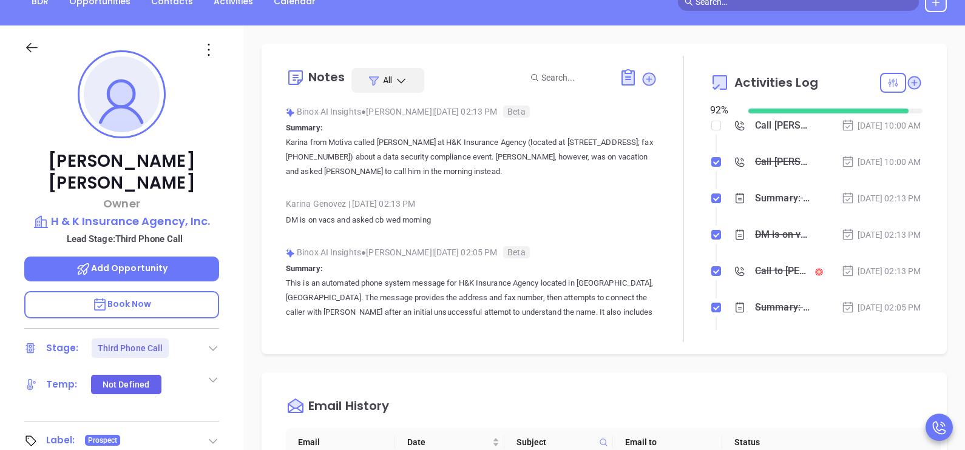
scroll to position [109, 0]
